Goal: Information Seeking & Learning: Learn about a topic

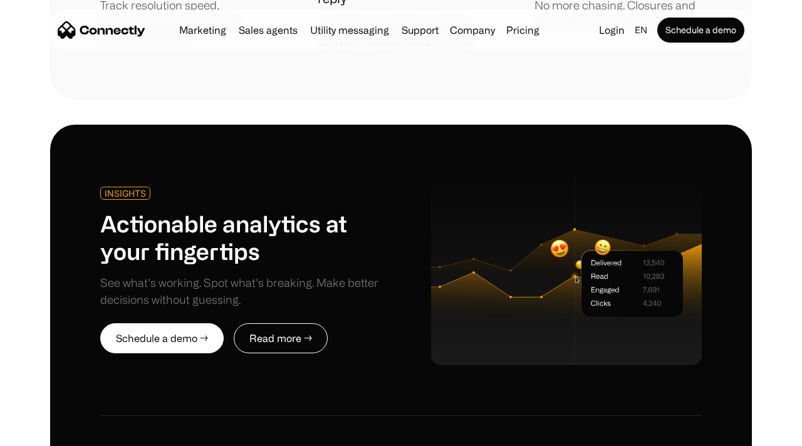
scroll to position [2990, 0]
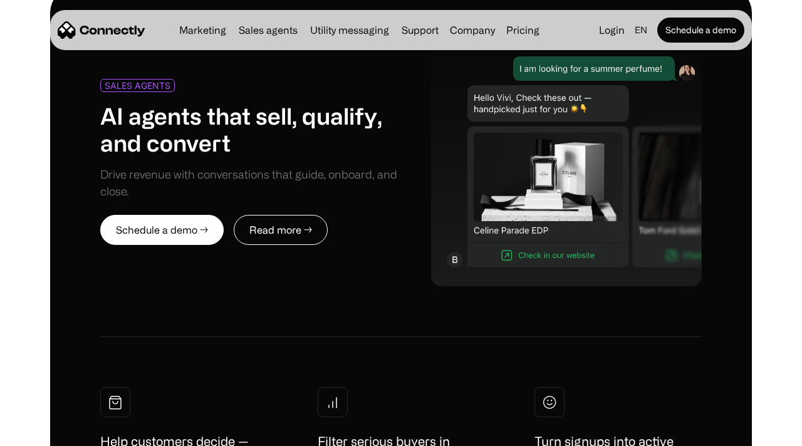
scroll to position [5422, 0]
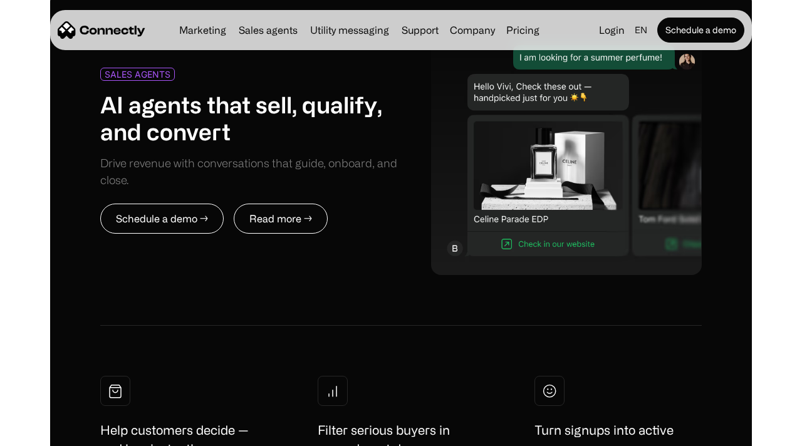
click at [190, 204] on link "Schedule a demo →" at bounding box center [161, 219] width 123 height 30
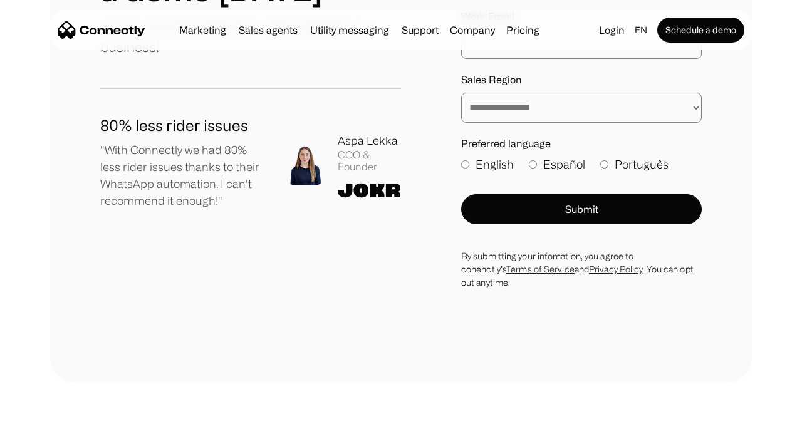
scroll to position [319, 0]
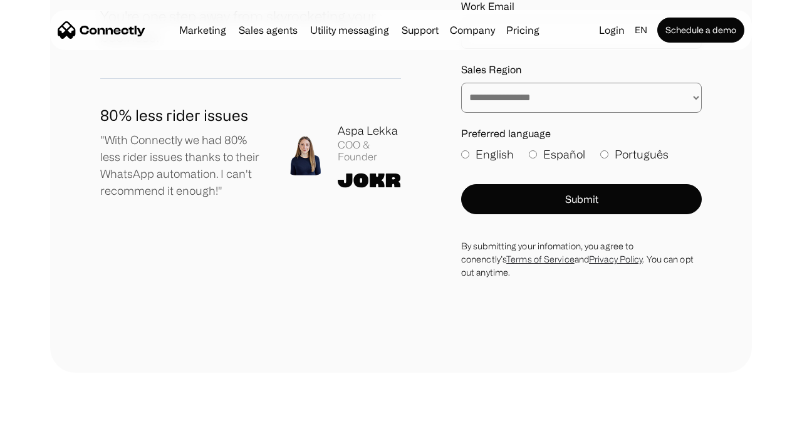
click at [314, 153] on img at bounding box center [305, 155] width 40 height 41
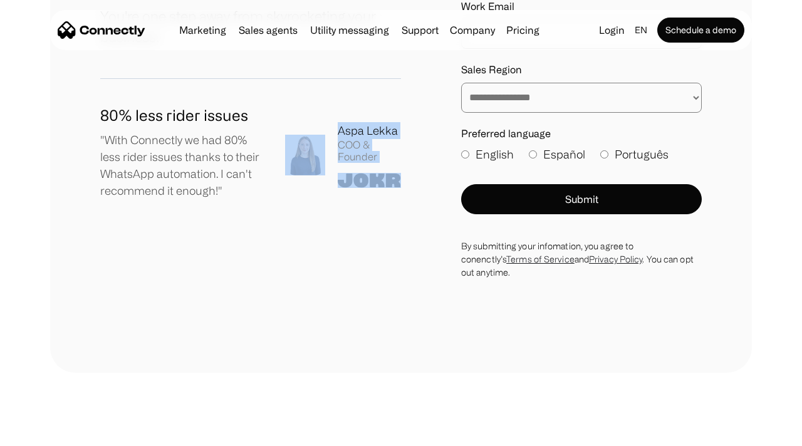
drag, startPoint x: 337, startPoint y: 211, endPoint x: 327, endPoint y: 160, distance: 52.3
click at [327, 162] on div "**********" at bounding box center [400, 64] width 601 height 428
click at [327, 160] on div "Aspa Lekka COO & Founder" at bounding box center [343, 155] width 116 height 66
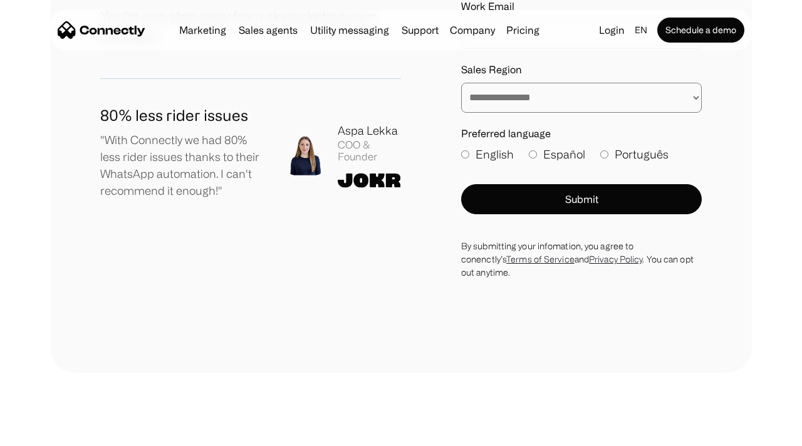
click at [344, 150] on div "COO & Founder" at bounding box center [369, 151] width 63 height 24
click at [344, 173] on img at bounding box center [369, 180] width 63 height 15
click at [301, 158] on img at bounding box center [305, 155] width 40 height 41
click at [321, 160] on img at bounding box center [305, 155] width 40 height 41
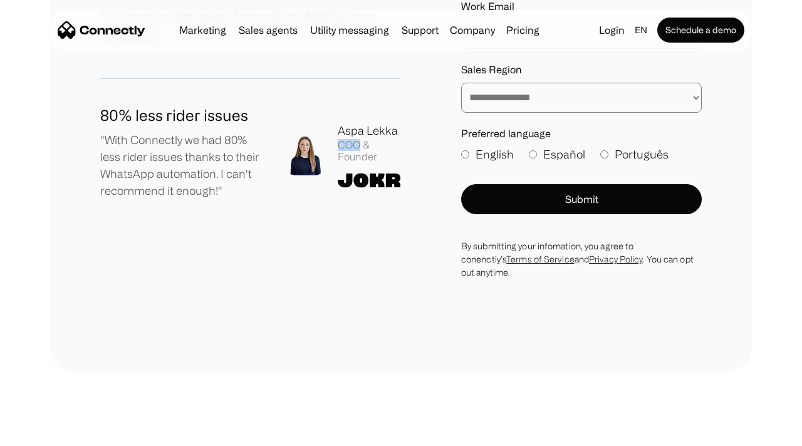
click at [324, 148] on img at bounding box center [305, 155] width 40 height 41
click at [363, 162] on div "COO & Founder" at bounding box center [369, 151] width 63 height 24
click at [363, 188] on div "80% less rider issues "With Connectly we had 80% less rider issues thanks to th…" at bounding box center [250, 154] width 301 height 101
click at [363, 228] on div "**********" at bounding box center [400, 64] width 601 height 428
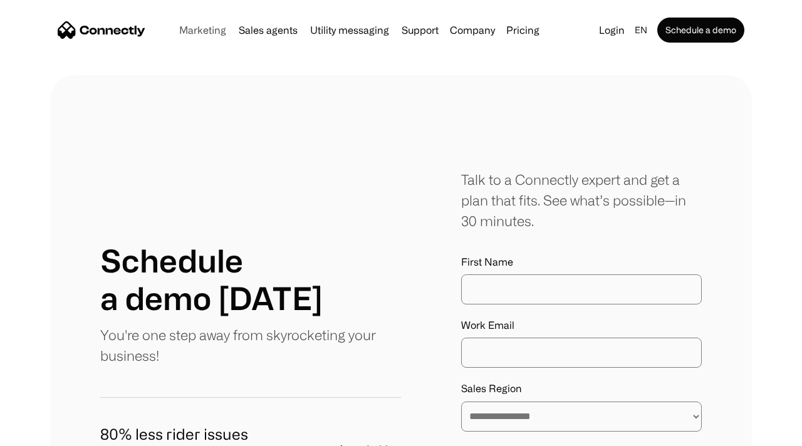
click at [191, 25] on link "Marketing" at bounding box center [202, 30] width 57 height 10
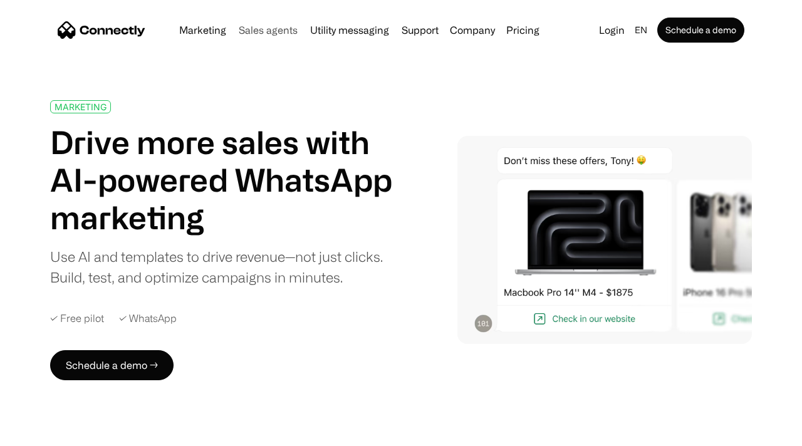
click at [257, 25] on link "Sales agents" at bounding box center [268, 30] width 69 height 10
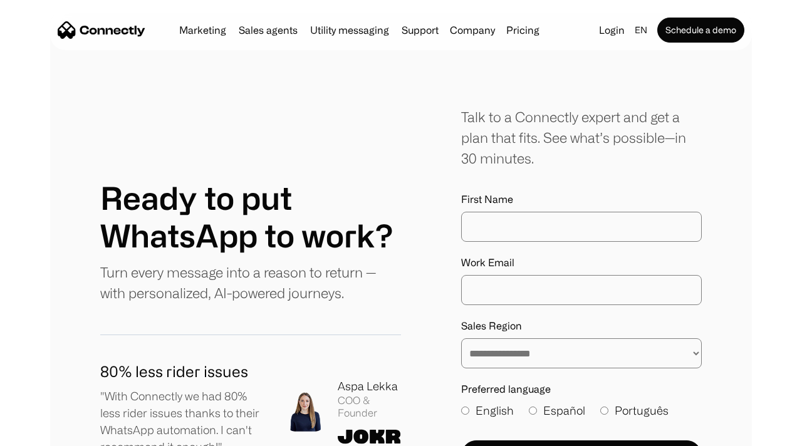
scroll to position [2953, 0]
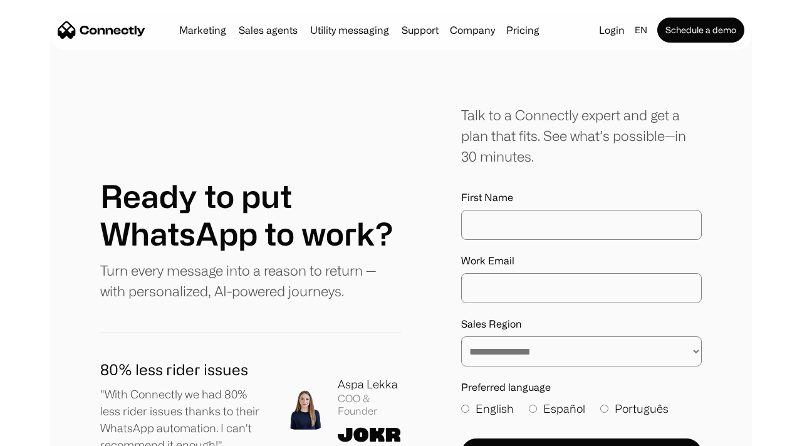
click at [358, 358] on div "80% less rider issues "With Connectly we had 80% less rider issues thanks to th…" at bounding box center [250, 408] width 301 height 101
click at [358, 376] on div "Aspa Lekka" at bounding box center [369, 384] width 63 height 17
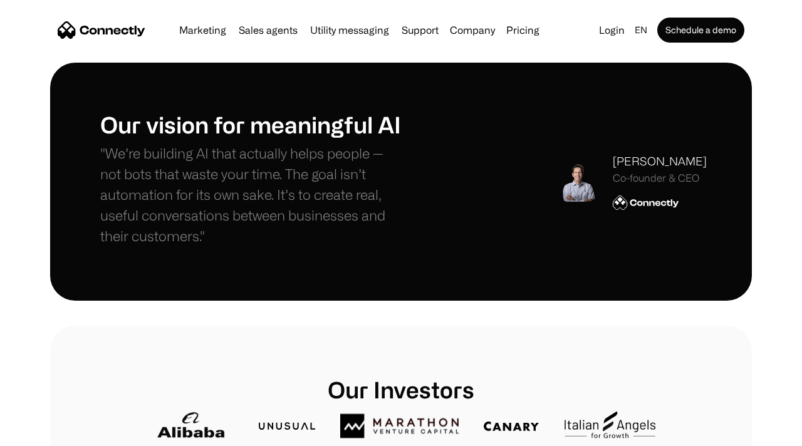
scroll to position [388, 0]
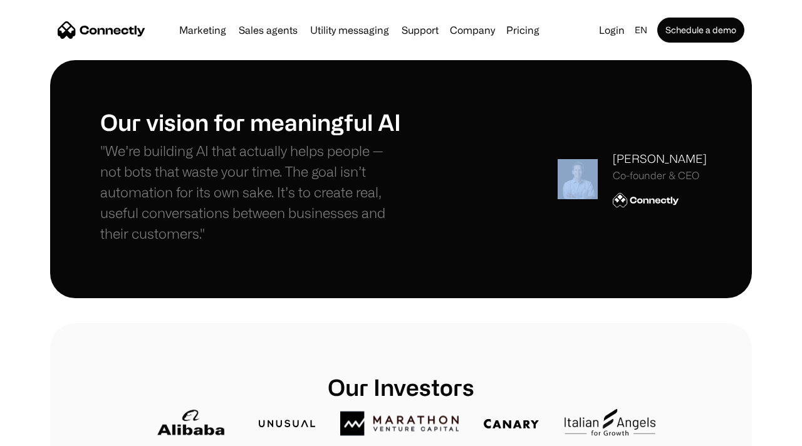
drag, startPoint x: 621, startPoint y: 239, endPoint x: 571, endPoint y: 128, distance: 121.6
click at [577, 129] on div "Our vision for meaningful AI "We’re building AI that actually helps people — no…" at bounding box center [400, 179] width 601 height 142
click at [571, 128] on div "Our vision for meaningful AI "We’re building AI that actually helps people — no…" at bounding box center [400, 179] width 601 height 142
click at [573, 180] on img at bounding box center [577, 179] width 40 height 40
click at [575, 182] on img at bounding box center [577, 179] width 40 height 40
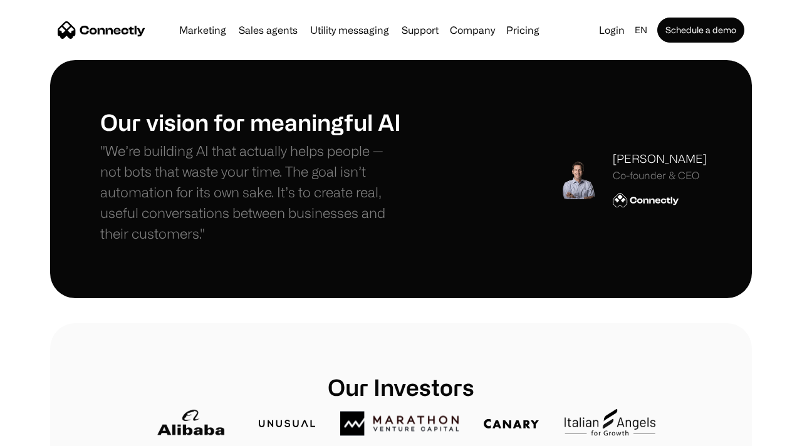
click at [575, 182] on img at bounding box center [577, 179] width 40 height 40
drag, startPoint x: 575, startPoint y: 182, endPoint x: 653, endPoint y: 157, distance: 82.4
click at [653, 157] on div "[PERSON_NAME] Co-founder & CEO" at bounding box center [631, 178] width 149 height 57
click at [631, 269] on div "Our vision for meaningful AI "We’re building AI that actually helps people — no…" at bounding box center [400, 179] width 701 height 238
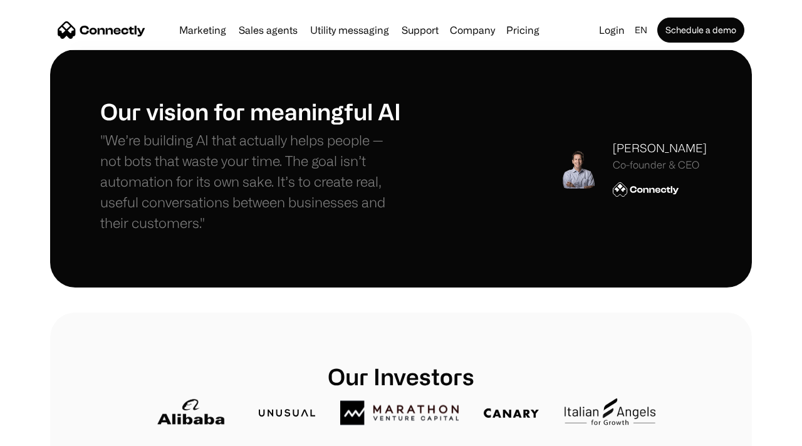
scroll to position [401, 0]
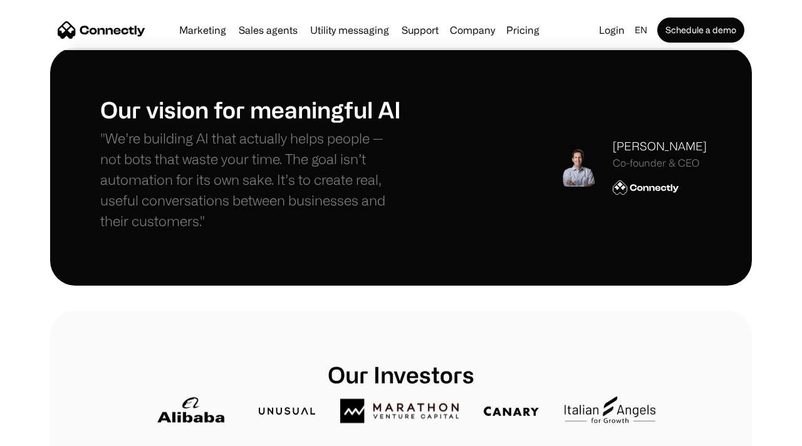
click at [645, 195] on img at bounding box center [645, 188] width 66 height 16
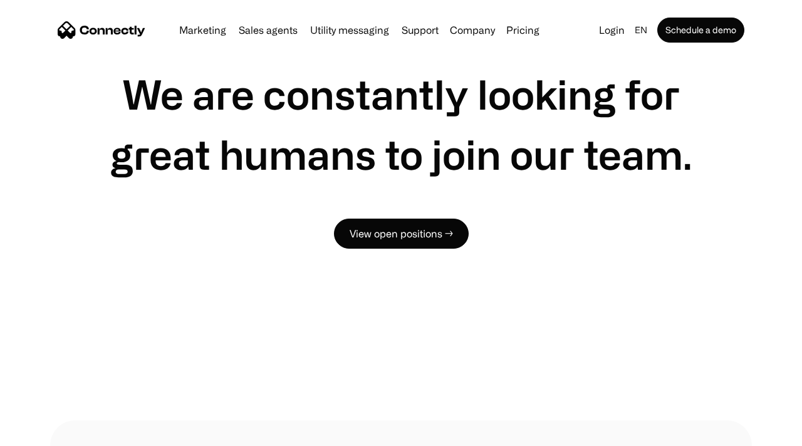
scroll to position [1006, 0]
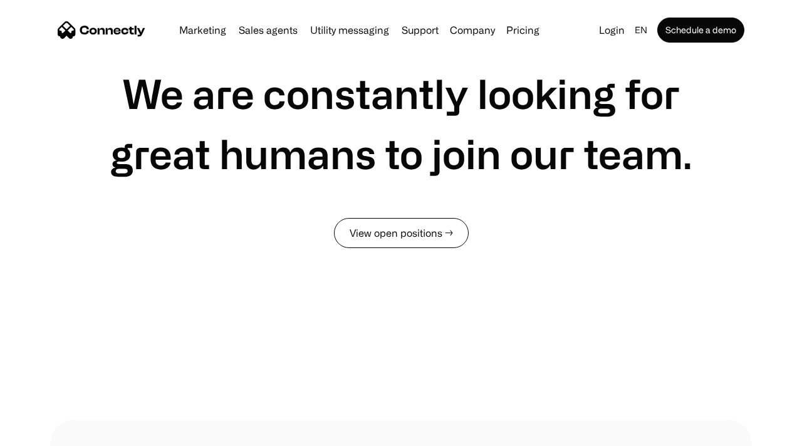
click at [354, 225] on link "View open positions →" at bounding box center [401, 233] width 135 height 30
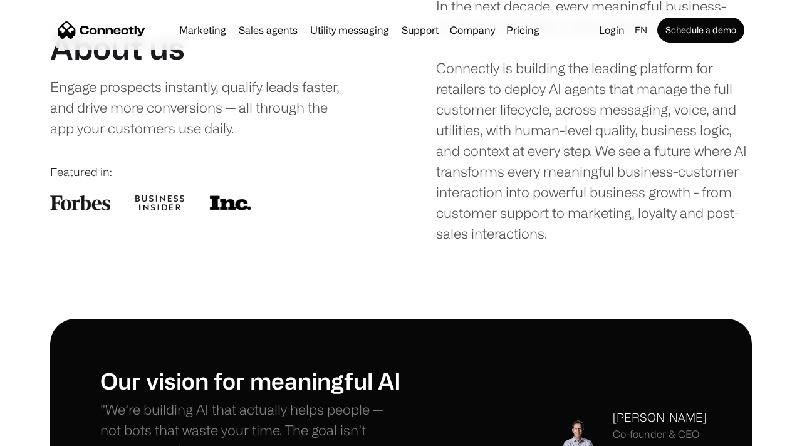
scroll to position [0, 0]
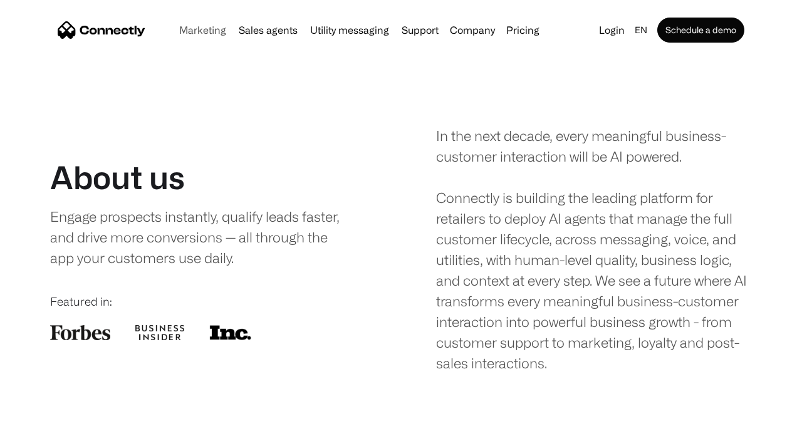
click at [214, 28] on link "Marketing" at bounding box center [202, 30] width 57 height 10
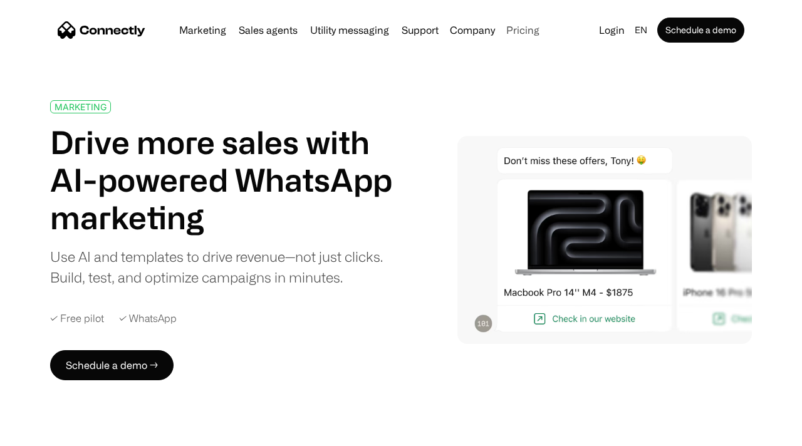
click at [526, 28] on link "Pricing" at bounding box center [522, 30] width 43 height 10
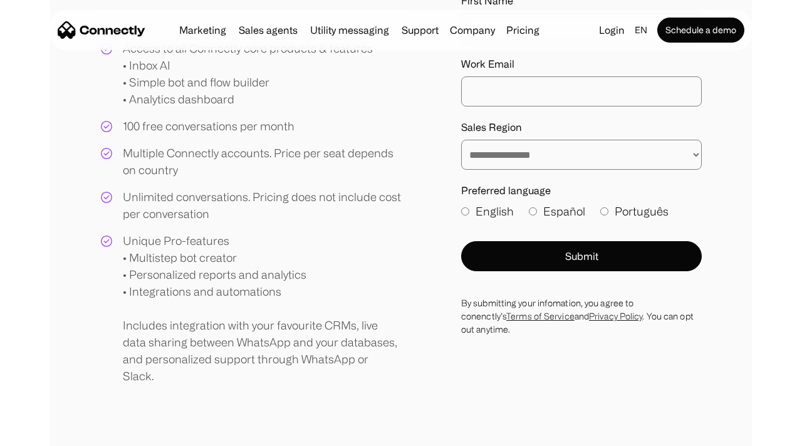
scroll to position [324, 0]
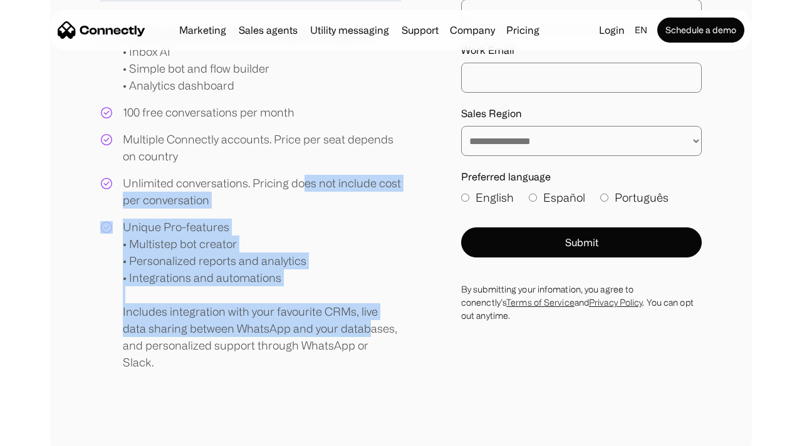
drag, startPoint x: 304, startPoint y: 183, endPoint x: 338, endPoint y: 328, distance: 149.2
click at [338, 328] on div "Access to all Connectly core products & features • Inbox AI • Simple bot and fl…" at bounding box center [250, 198] width 301 height 344
click at [338, 328] on div "Unique Pro-features • Multistep bot creator • Personalized reports and analytic…" at bounding box center [262, 295] width 278 height 152
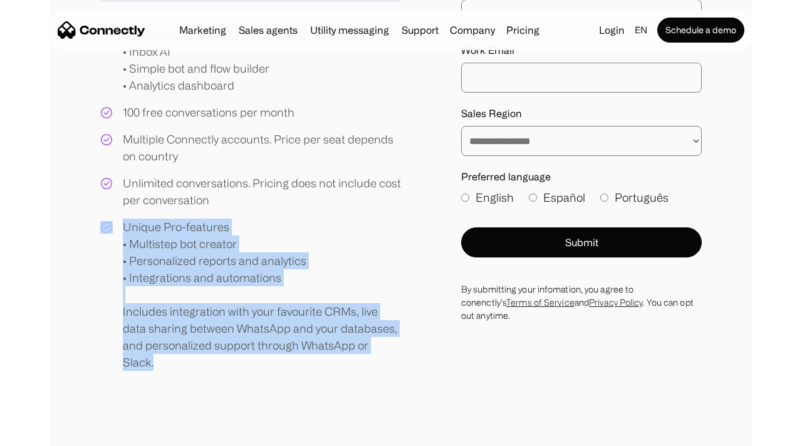
drag, startPoint x: 339, startPoint y: 380, endPoint x: 105, endPoint y: 216, distance: 286.0
click at [105, 216] on div "**********" at bounding box center [400, 107] width 701 height 713
click at [105, 216] on div "Access to all Connectly core products & features • Inbox AI • Simple bot and fl…" at bounding box center [250, 198] width 301 height 344
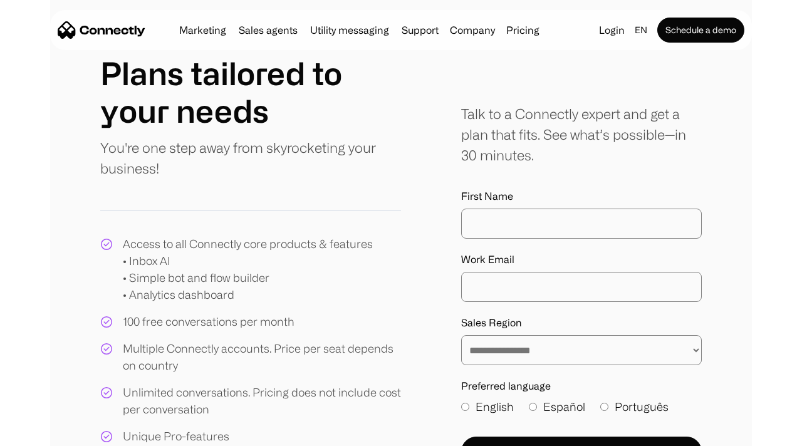
scroll to position [0, 0]
